Goal: Task Accomplishment & Management: Use online tool/utility

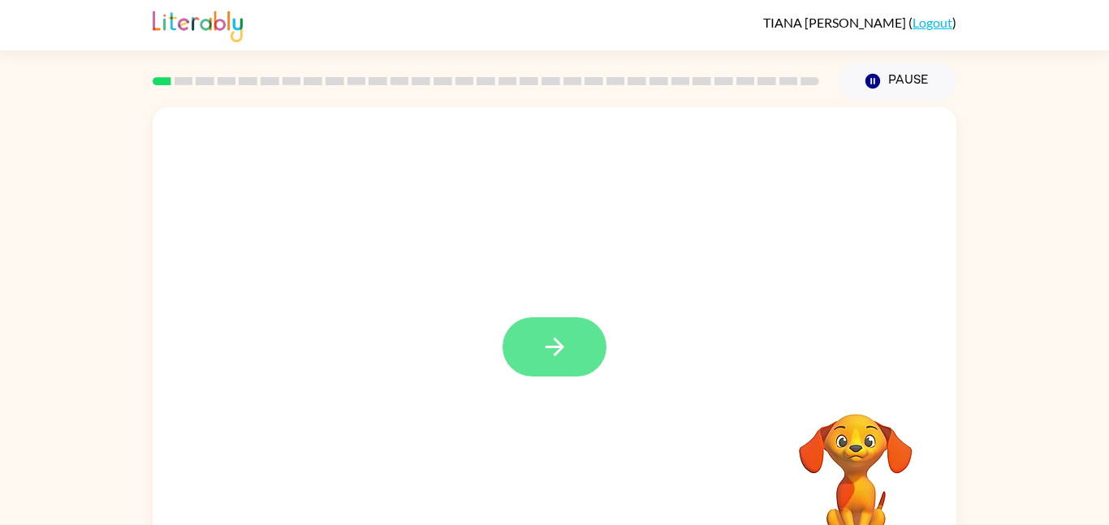
click at [578, 351] on button "button" at bounding box center [555, 346] width 104 height 59
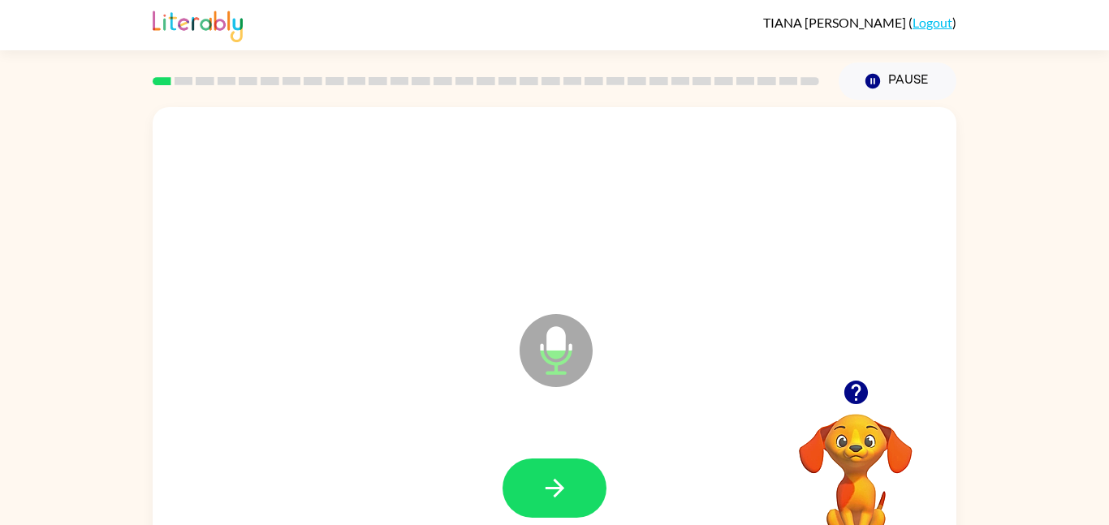
click at [857, 391] on icon "button" at bounding box center [856, 392] width 28 height 28
click at [567, 465] on button "button" at bounding box center [555, 488] width 104 height 59
click at [568, 494] on icon "button" at bounding box center [555, 488] width 28 height 28
click at [577, 499] on button "button" at bounding box center [555, 488] width 104 height 59
click at [578, 490] on button "button" at bounding box center [555, 488] width 104 height 59
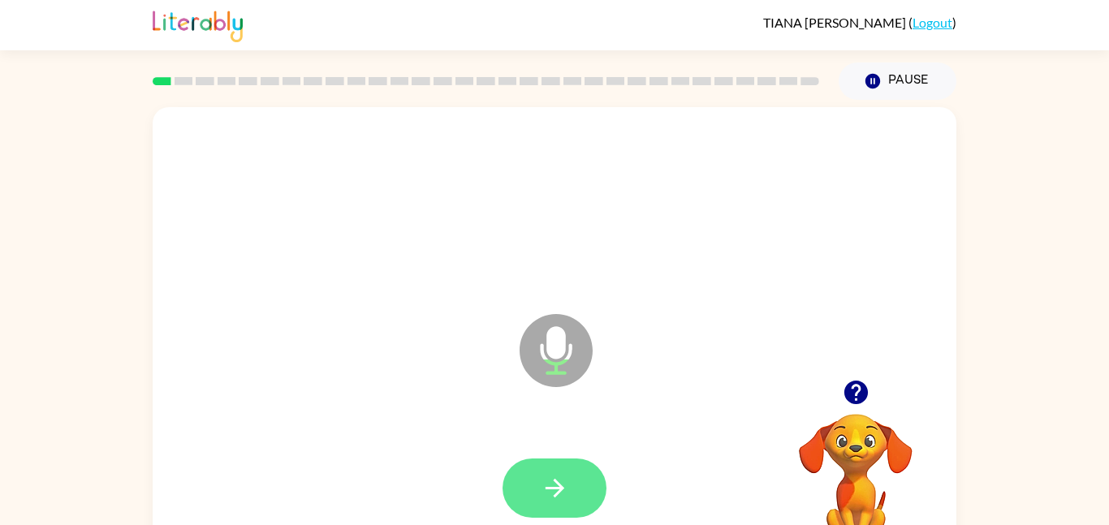
click at [591, 502] on button "button" at bounding box center [555, 488] width 104 height 59
click at [581, 491] on button "button" at bounding box center [555, 488] width 104 height 59
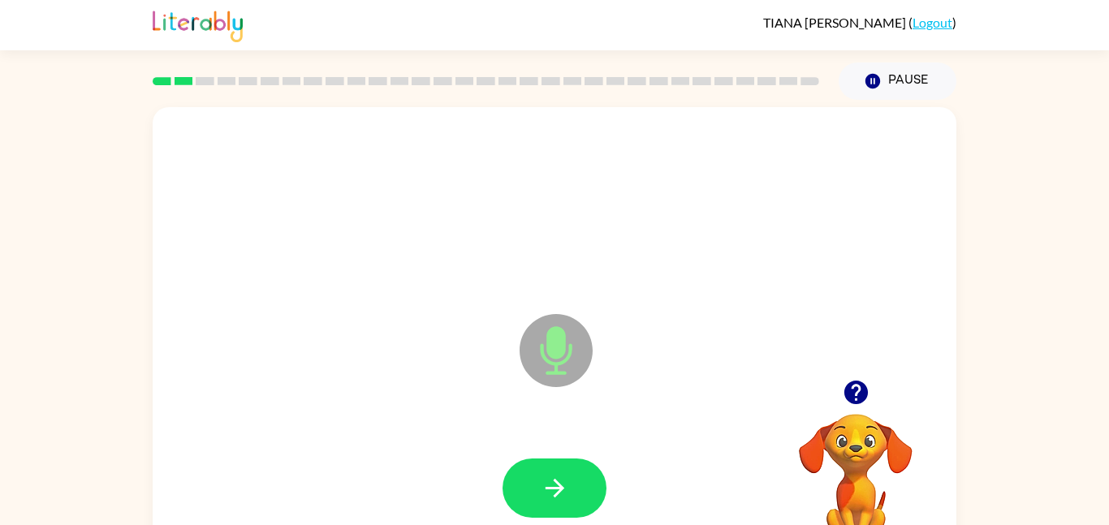
scroll to position [3, 0]
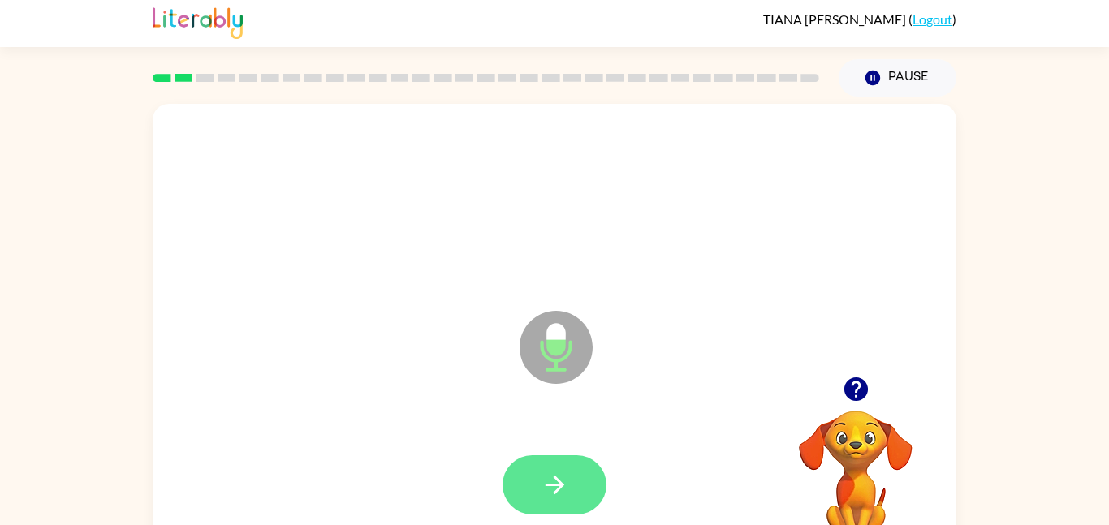
click at [572, 483] on button "button" at bounding box center [555, 485] width 104 height 59
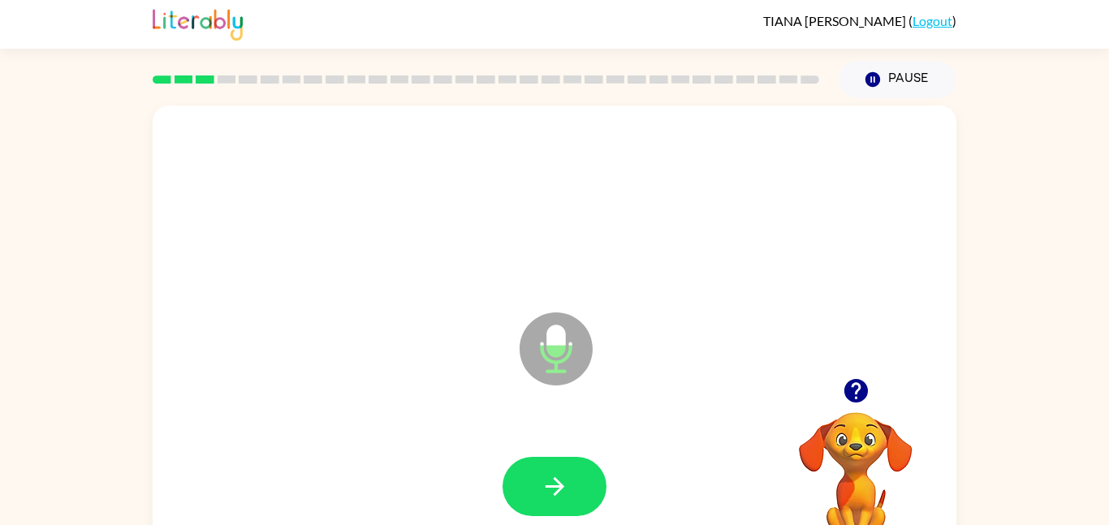
scroll to position [0, 0]
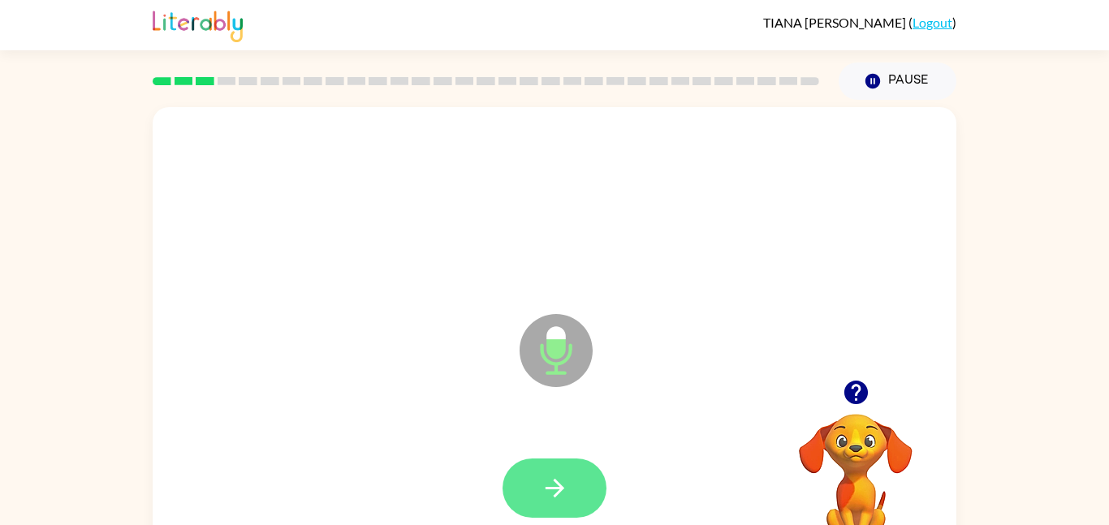
click at [539, 487] on button "button" at bounding box center [555, 488] width 104 height 59
click at [571, 494] on button "button" at bounding box center [555, 488] width 104 height 59
click at [577, 488] on button "button" at bounding box center [555, 488] width 104 height 59
click at [572, 490] on button "button" at bounding box center [555, 488] width 104 height 59
click at [589, 500] on button "button" at bounding box center [555, 488] width 104 height 59
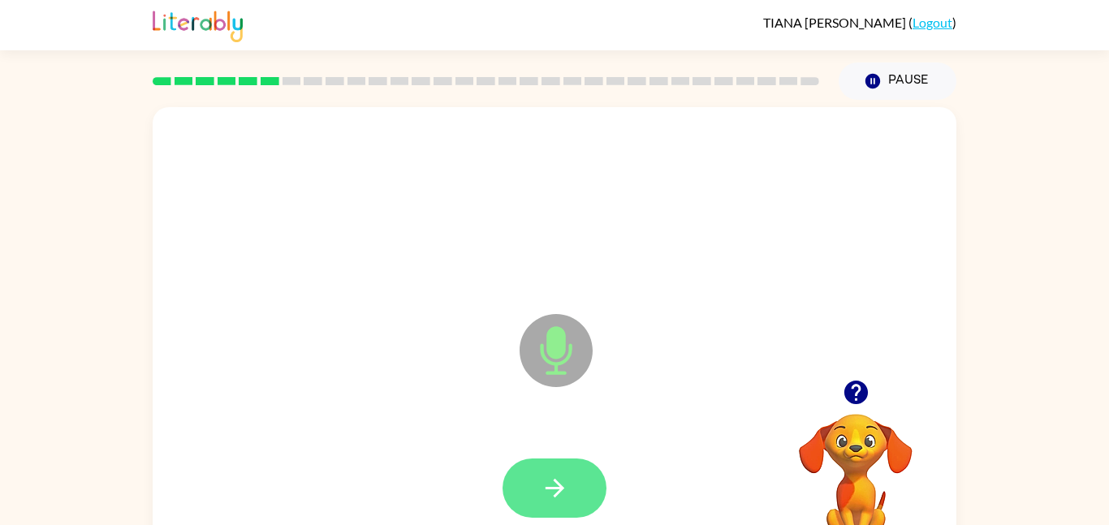
click at [569, 488] on button "button" at bounding box center [555, 488] width 104 height 59
click at [590, 483] on button "button" at bounding box center [555, 488] width 104 height 59
click at [565, 497] on icon "button" at bounding box center [555, 488] width 28 height 28
click at [567, 480] on icon "button" at bounding box center [555, 488] width 28 height 28
click at [572, 486] on button "button" at bounding box center [555, 488] width 104 height 59
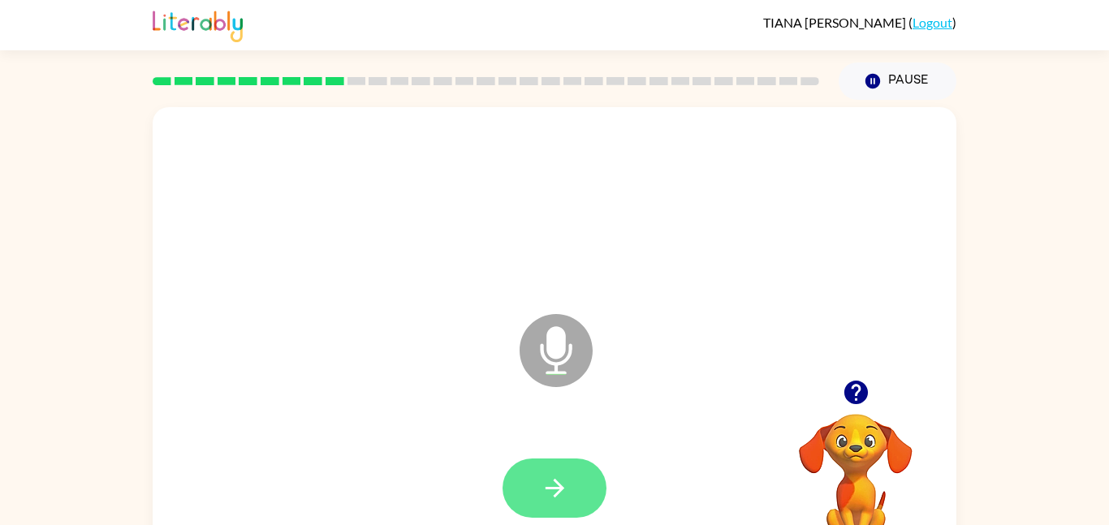
click at [561, 490] on icon "button" at bounding box center [554, 488] width 19 height 19
click at [572, 475] on button "button" at bounding box center [555, 488] width 104 height 59
click at [583, 493] on button "button" at bounding box center [555, 488] width 104 height 59
click at [558, 494] on icon "button" at bounding box center [554, 488] width 19 height 19
click at [544, 483] on icon "button" at bounding box center [555, 488] width 28 height 28
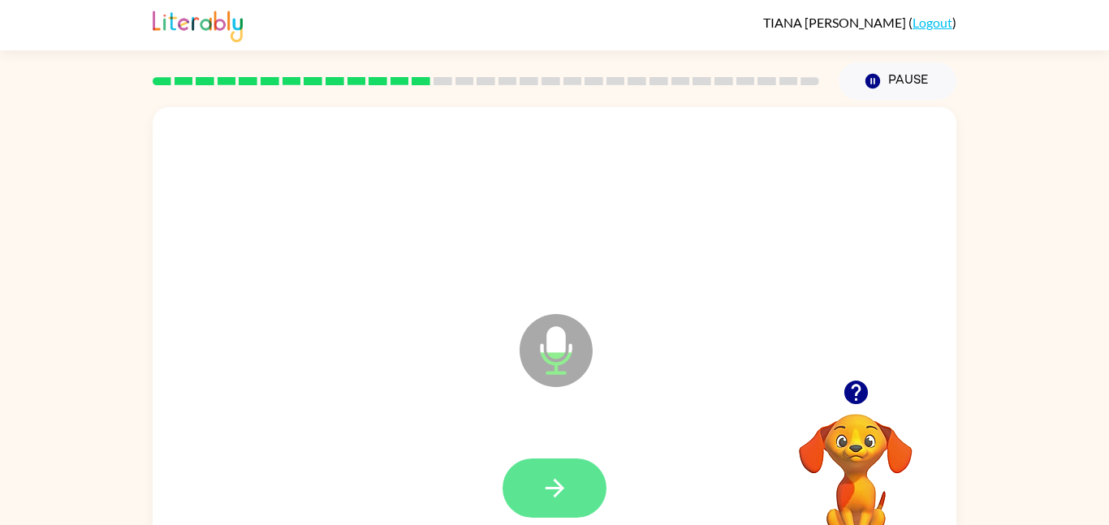
click at [586, 499] on button "button" at bounding box center [555, 488] width 104 height 59
click at [579, 479] on button "button" at bounding box center [555, 488] width 104 height 59
click at [567, 487] on icon "button" at bounding box center [555, 488] width 28 height 28
click at [554, 485] on icon "button" at bounding box center [555, 488] width 28 height 28
click at [556, 490] on icon "button" at bounding box center [555, 488] width 28 height 28
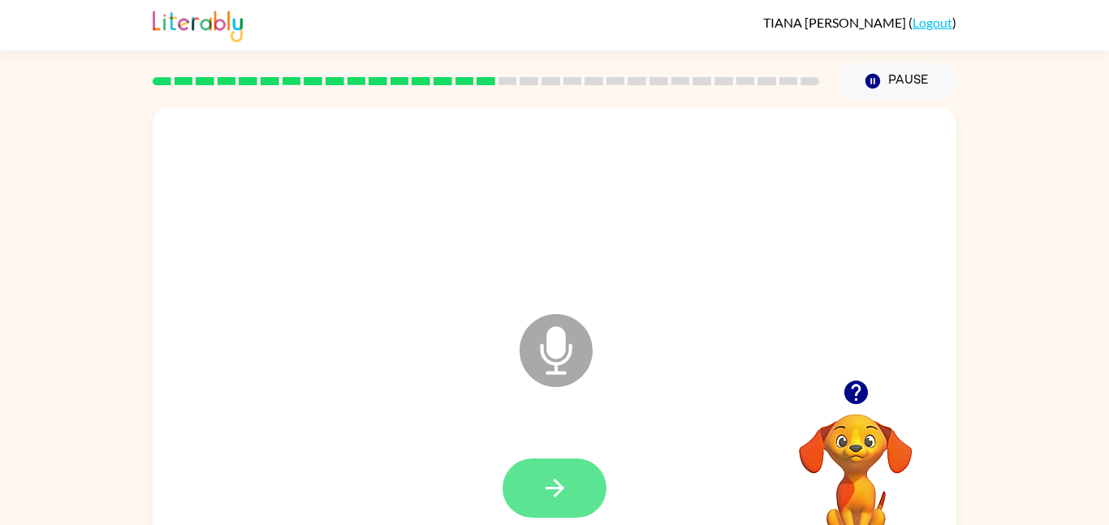
click at [550, 502] on icon "button" at bounding box center [555, 488] width 28 height 28
click at [568, 494] on icon "button" at bounding box center [555, 488] width 28 height 28
click at [571, 486] on button "button" at bounding box center [555, 488] width 104 height 59
click at [559, 488] on icon "button" at bounding box center [554, 488] width 19 height 19
click at [582, 486] on button "button" at bounding box center [555, 488] width 104 height 59
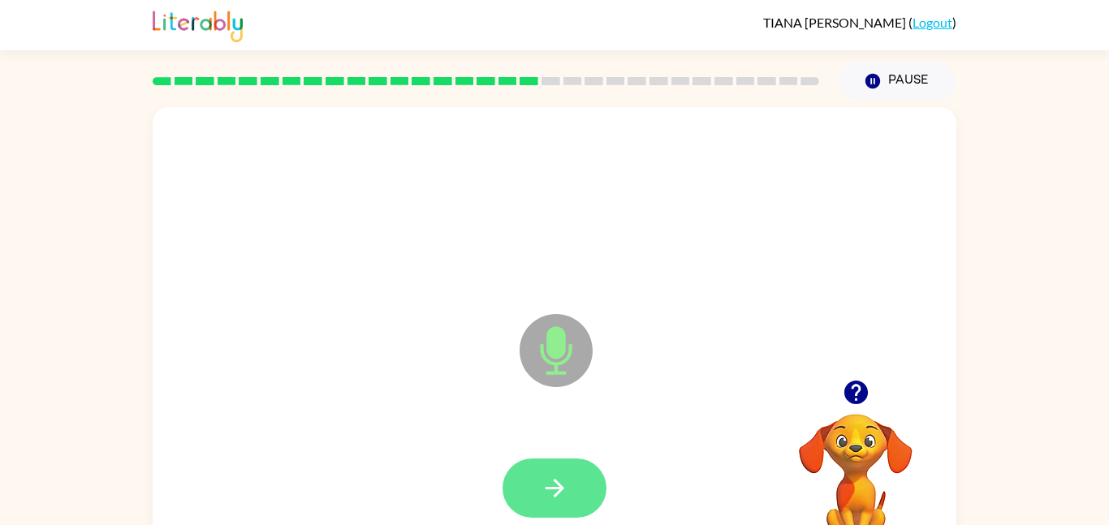
click at [564, 480] on icon "button" at bounding box center [555, 488] width 28 height 28
click at [573, 490] on button "button" at bounding box center [555, 488] width 104 height 59
click at [570, 481] on button "button" at bounding box center [555, 488] width 104 height 59
click at [574, 490] on button "button" at bounding box center [555, 488] width 104 height 59
click at [555, 483] on icon "button" at bounding box center [555, 488] width 28 height 28
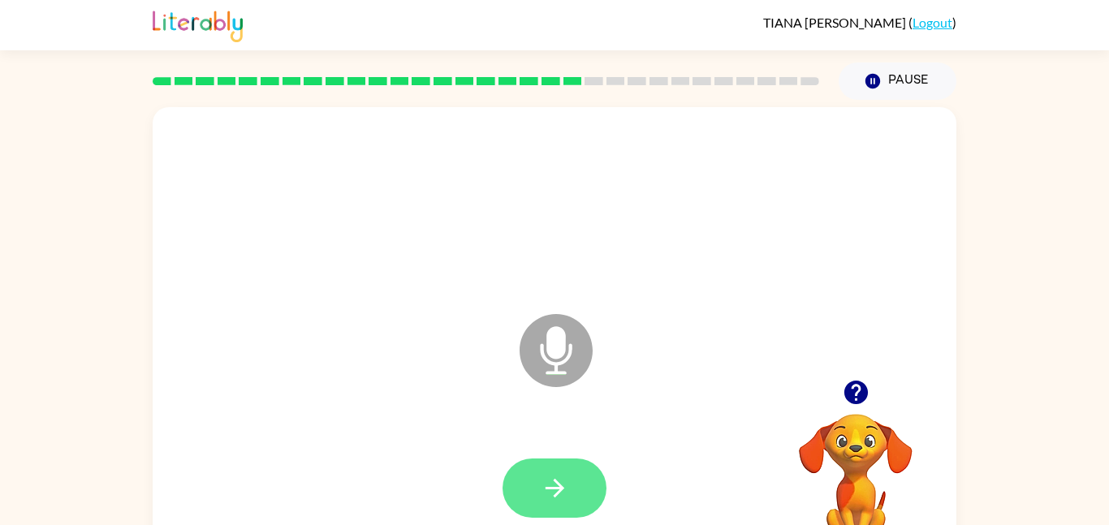
click at [546, 497] on icon "button" at bounding box center [555, 488] width 28 height 28
click at [569, 484] on button "button" at bounding box center [555, 488] width 104 height 59
click at [575, 490] on button "button" at bounding box center [555, 488] width 104 height 59
click at [582, 476] on button "button" at bounding box center [555, 488] width 104 height 59
click at [581, 481] on button "button" at bounding box center [555, 488] width 104 height 59
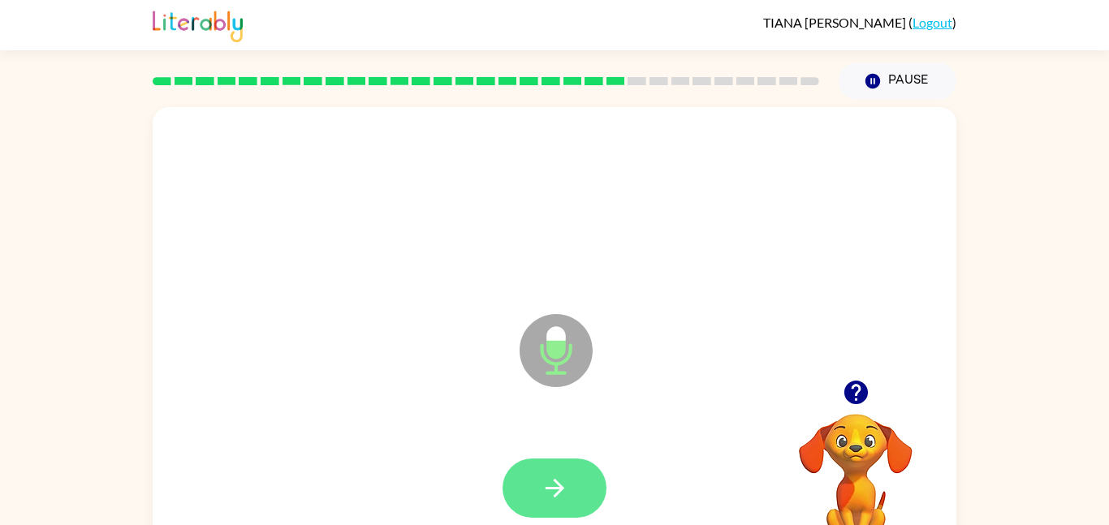
click at [583, 503] on button "button" at bounding box center [555, 488] width 104 height 59
click at [569, 477] on button "button" at bounding box center [555, 488] width 104 height 59
click at [582, 494] on button "button" at bounding box center [555, 488] width 104 height 59
click at [583, 488] on button "button" at bounding box center [555, 488] width 104 height 59
click at [571, 486] on button "button" at bounding box center [555, 488] width 104 height 59
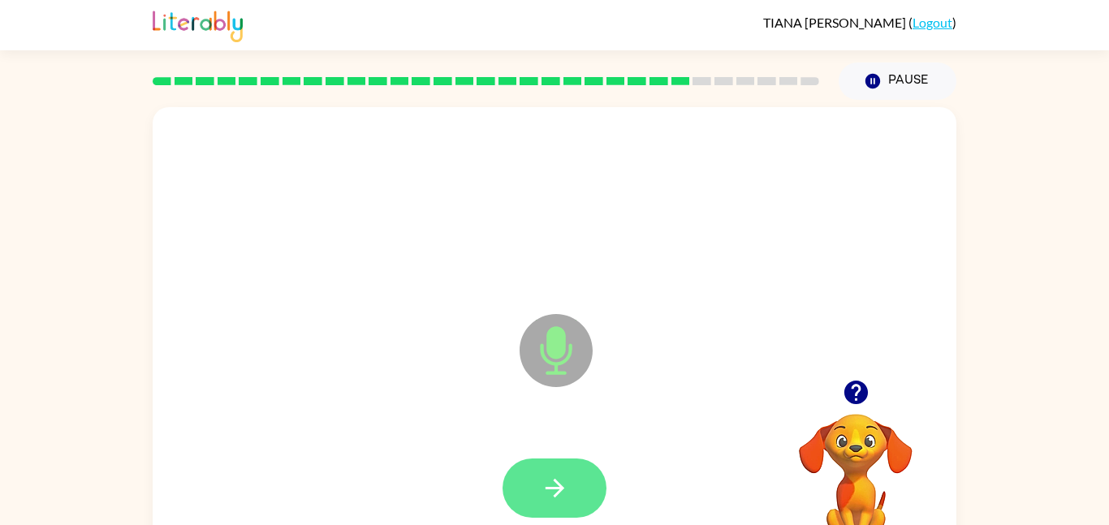
click at [578, 498] on button "button" at bounding box center [555, 488] width 104 height 59
click at [580, 479] on button "button" at bounding box center [555, 488] width 104 height 59
click at [594, 493] on button "button" at bounding box center [555, 488] width 104 height 59
click at [546, 491] on icon "button" at bounding box center [555, 488] width 28 height 28
click at [556, 484] on icon "button" at bounding box center [555, 488] width 28 height 28
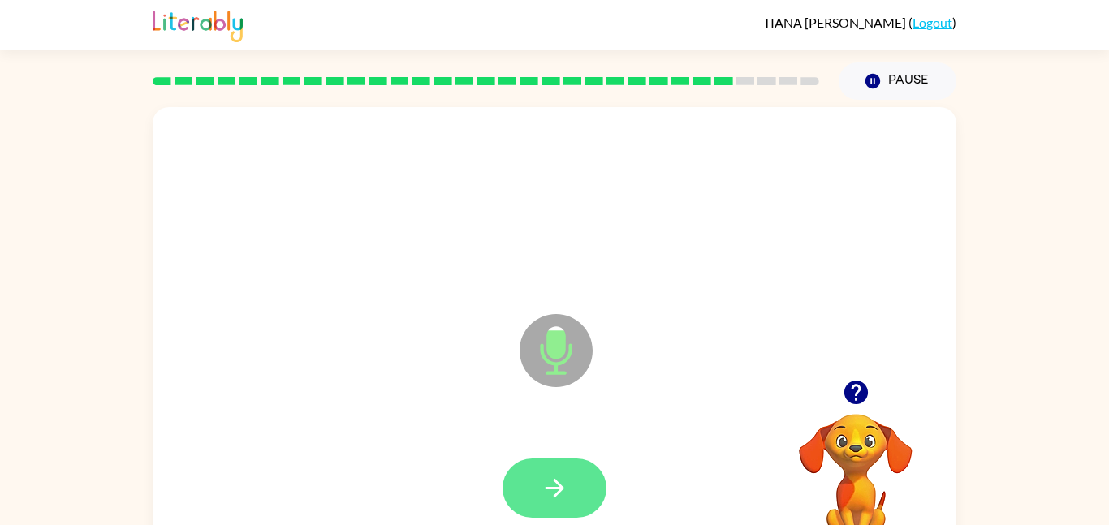
click at [567, 487] on icon "button" at bounding box center [555, 488] width 28 height 28
click at [575, 481] on button "button" at bounding box center [555, 488] width 104 height 59
click at [589, 484] on button "button" at bounding box center [555, 488] width 104 height 59
click at [567, 481] on icon "button" at bounding box center [555, 488] width 28 height 28
click at [559, 499] on icon "button" at bounding box center [555, 488] width 28 height 28
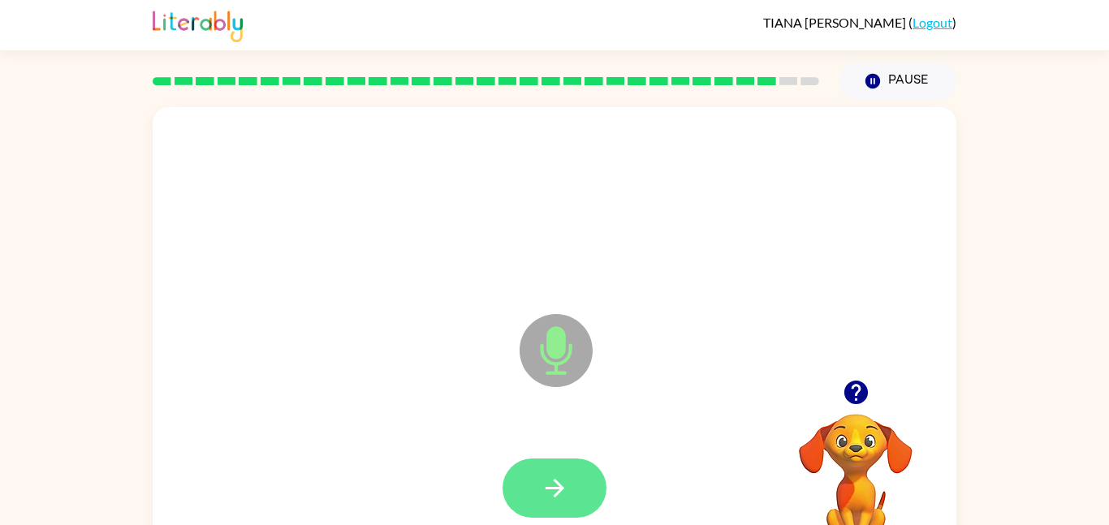
click at [583, 488] on button "button" at bounding box center [555, 488] width 104 height 59
click at [569, 489] on button "button" at bounding box center [555, 488] width 104 height 59
click at [581, 481] on button "button" at bounding box center [555, 488] width 104 height 59
